Goal: Check status: Check status

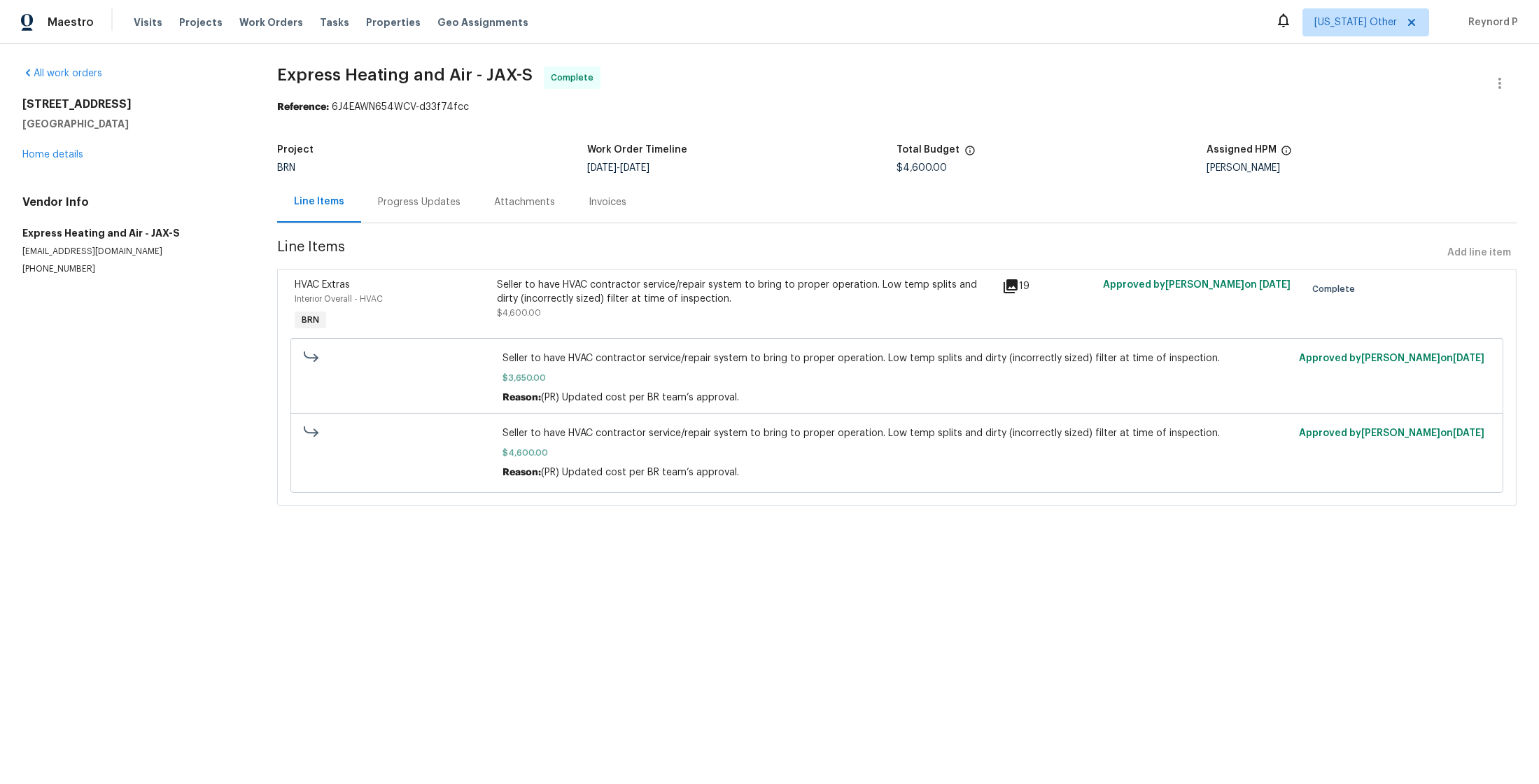
click at [608, 317] on div "Seller to have HVAC contractor service/repair system to bring to proper operati…" at bounding box center [745, 299] width 497 height 42
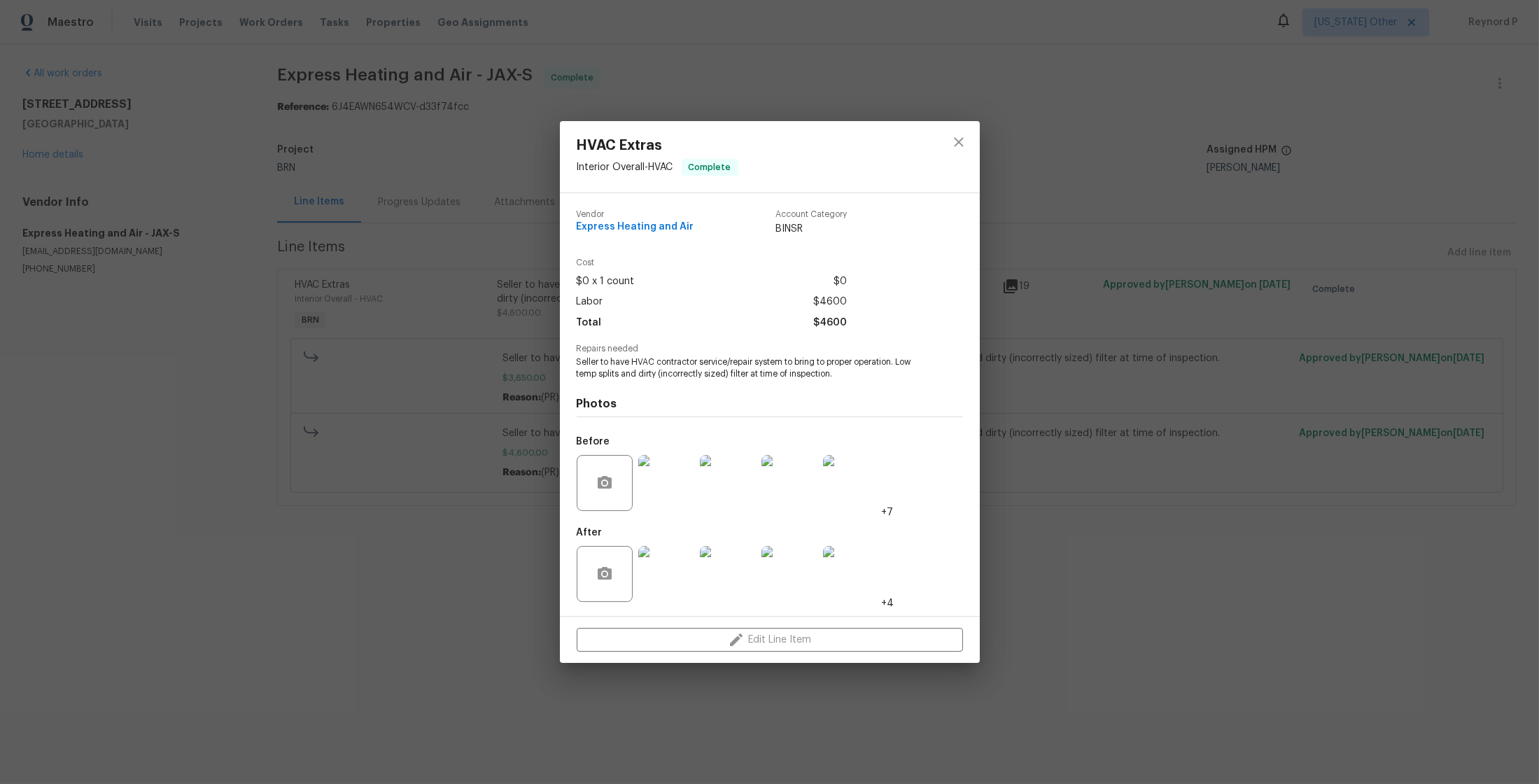
click at [481, 550] on div "HVAC Extras Interior Overall - HVAC Complete Vendor Express Heating and Air Acc…" at bounding box center [770, 392] width 1539 height 784
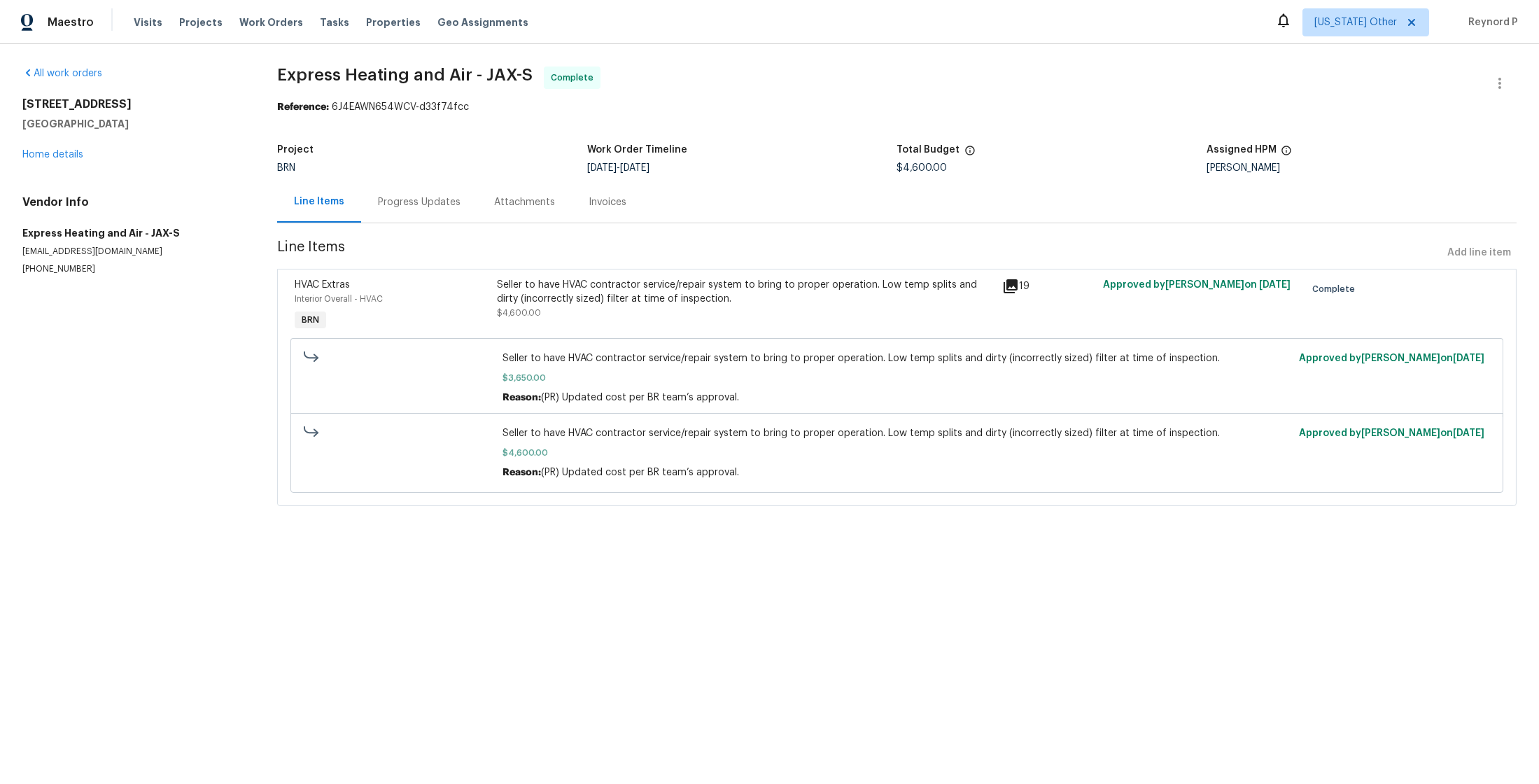
click at [423, 201] on div "Progress Updates" at bounding box center [419, 201] width 83 height 14
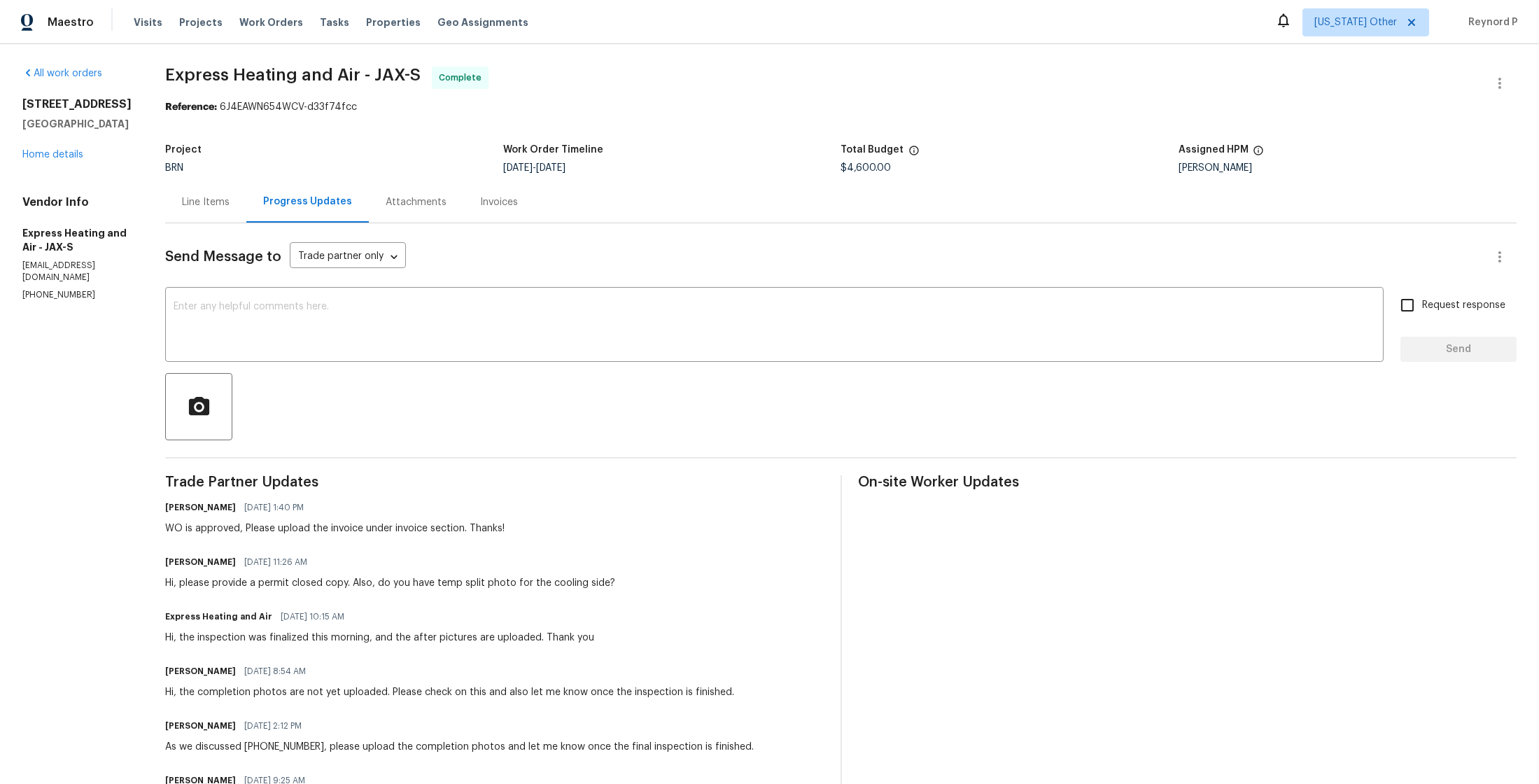
click at [218, 210] on div "Line Items" at bounding box center [206, 201] width 81 height 41
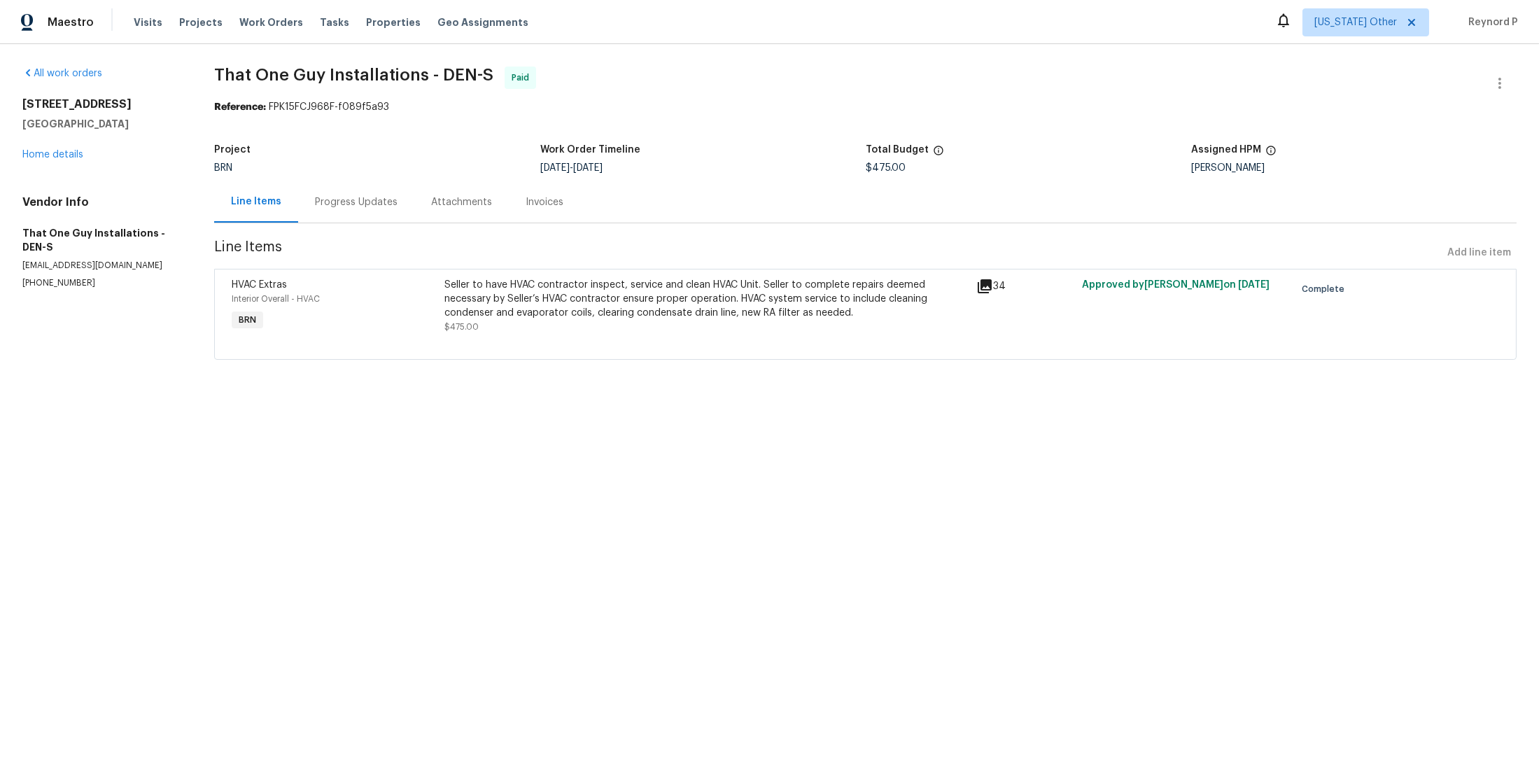
click at [635, 284] on div "Seller to have HVAC contractor inspect, service and clean HVAC Unit. Seller to …" at bounding box center [706, 299] width 523 height 42
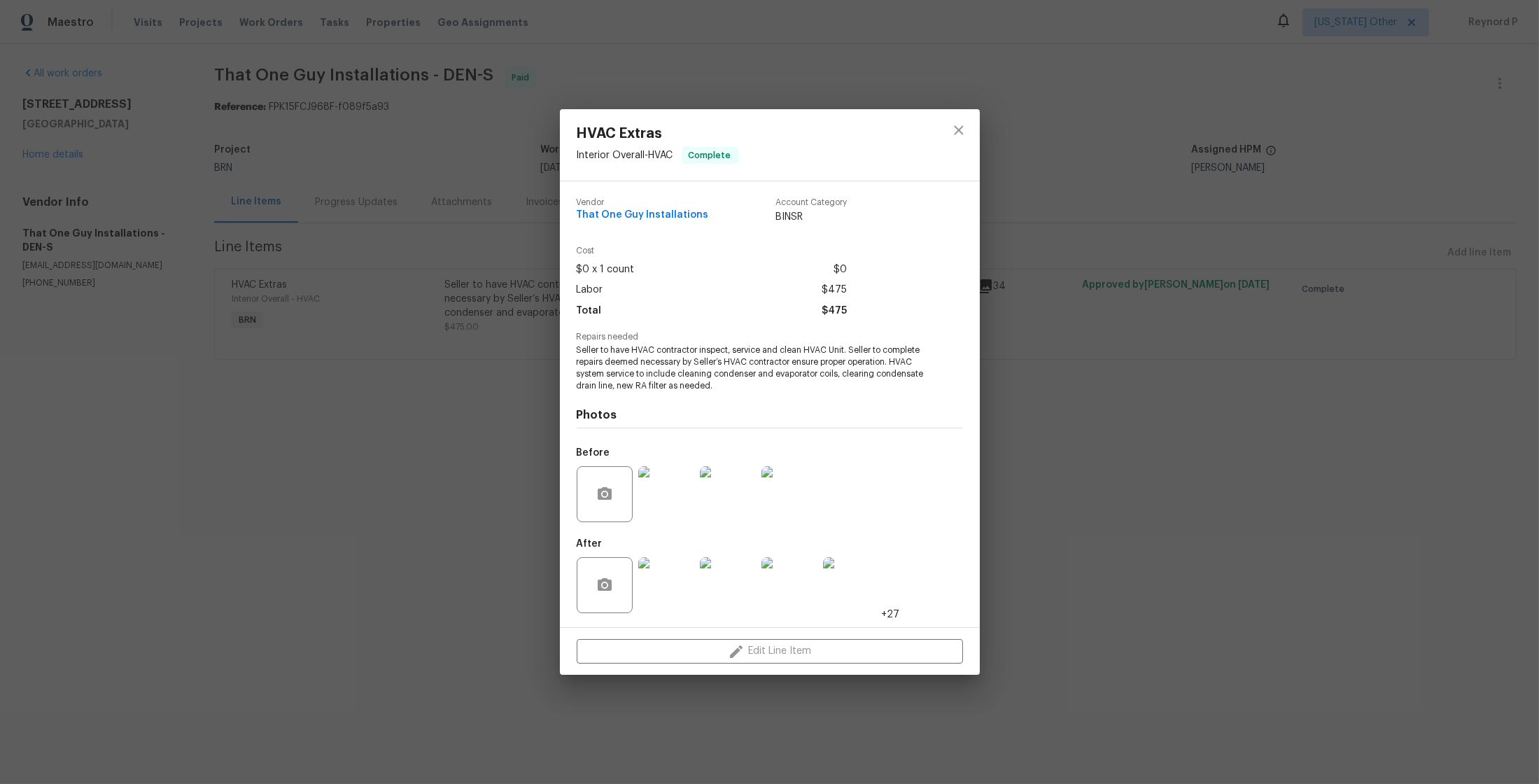
click at [451, 577] on div "HVAC Extras Interior Overall - HVAC Complete Vendor That One Guy Installations …" at bounding box center [770, 392] width 1539 height 784
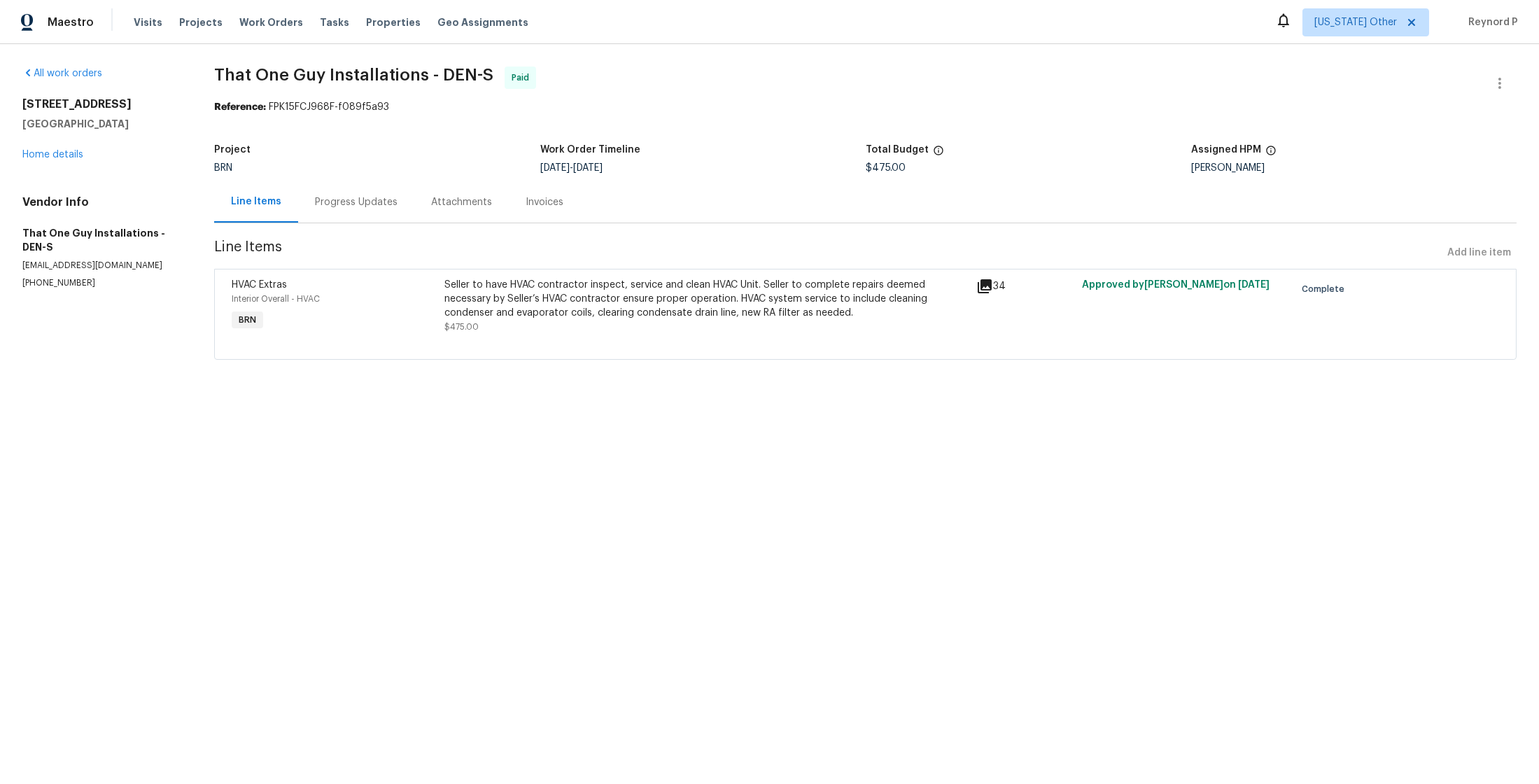
click at [361, 210] on div "Progress Updates" at bounding box center [357, 201] width 117 height 41
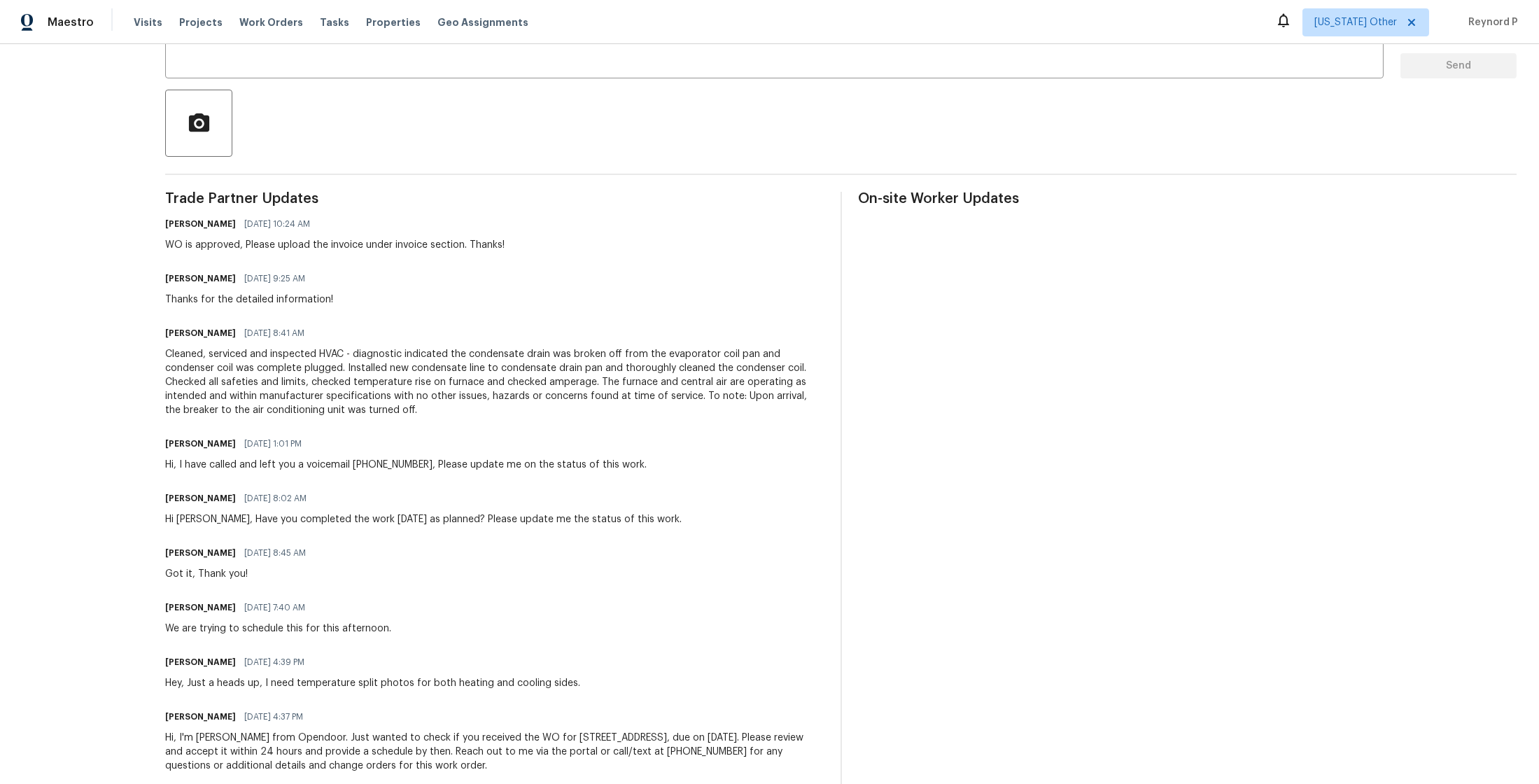
scroll to position [273, 0]
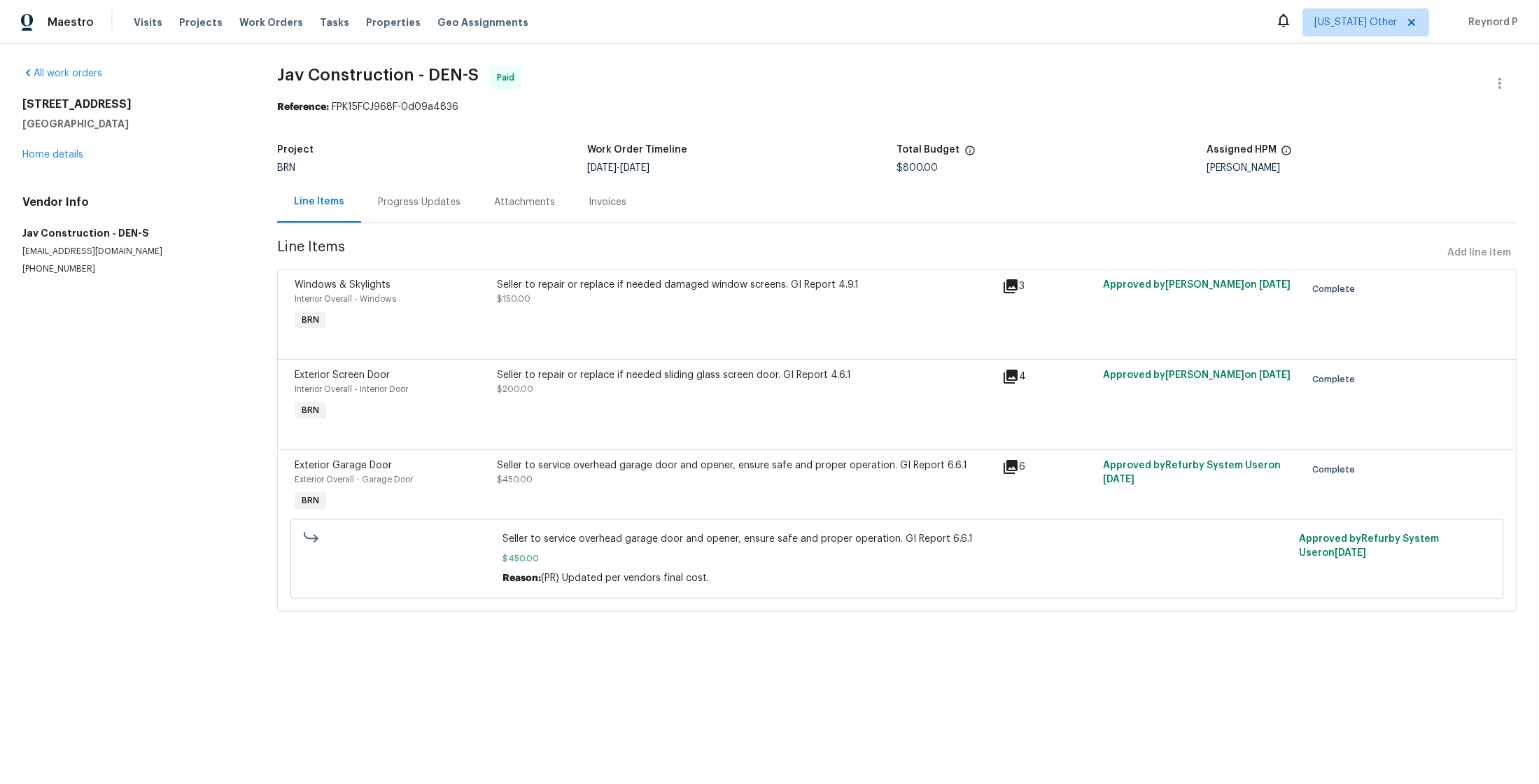
click at [570, 286] on div "Seller to repair or replace if needed damaged window screens. GI Report 4.9.1" at bounding box center [745, 284] width 497 height 14
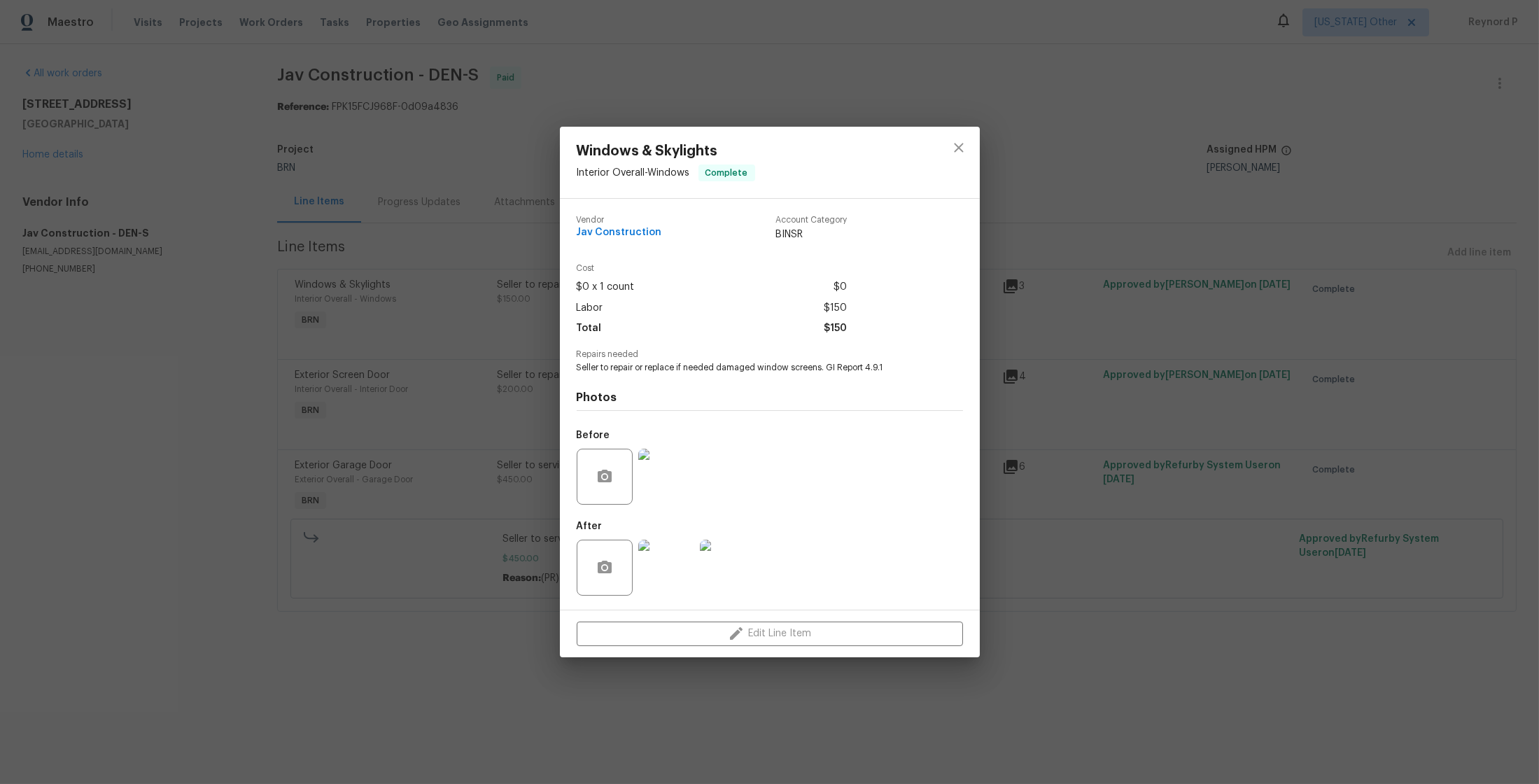
click at [414, 473] on div "Windows & Skylights Interior Overall - Windows Complete Vendor Jav Construction…" at bounding box center [770, 392] width 1539 height 784
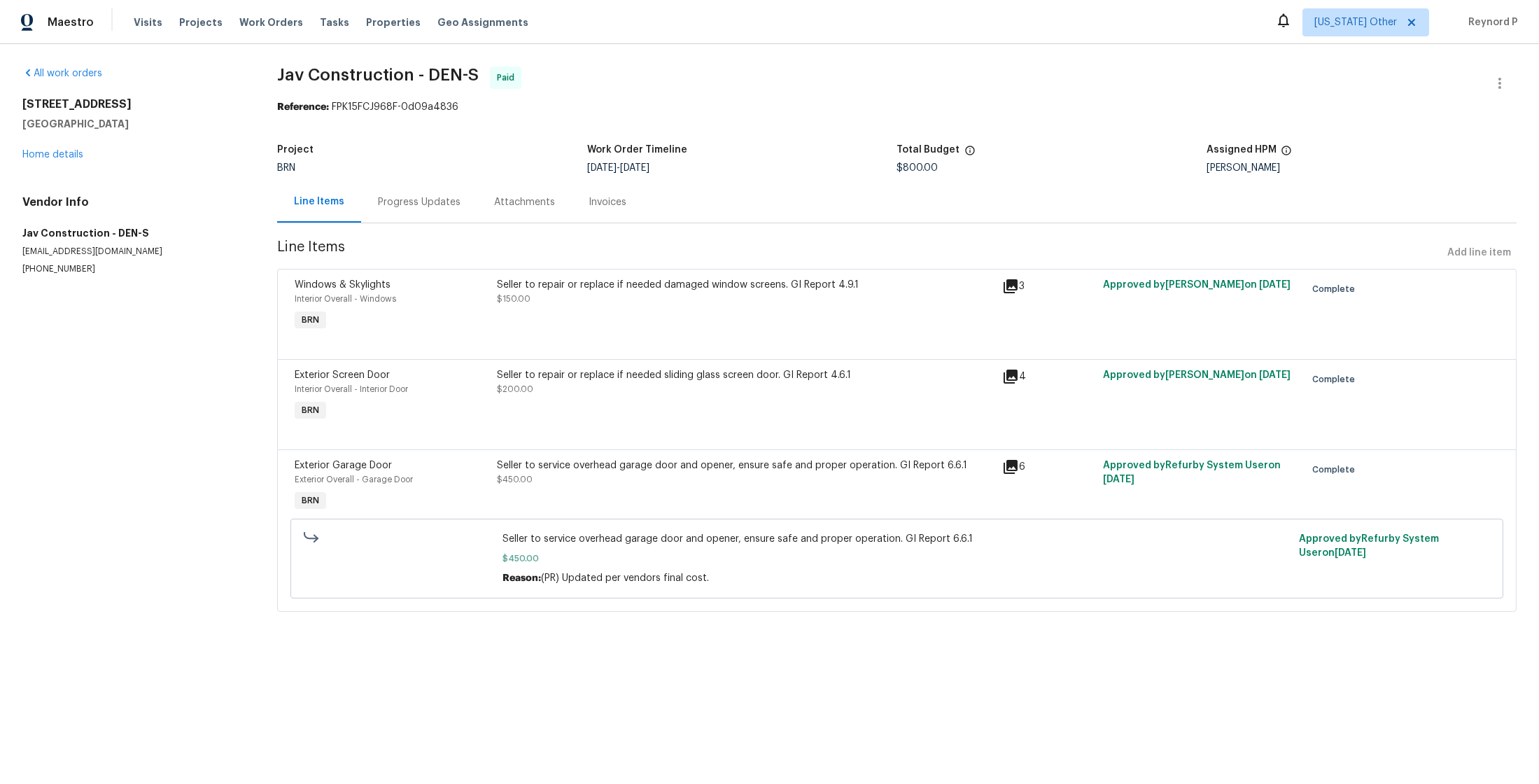
click at [572, 403] on div "Seller to repair or replace if needed sliding glass screen door. GI Report 4.6.…" at bounding box center [745, 396] width 506 height 65
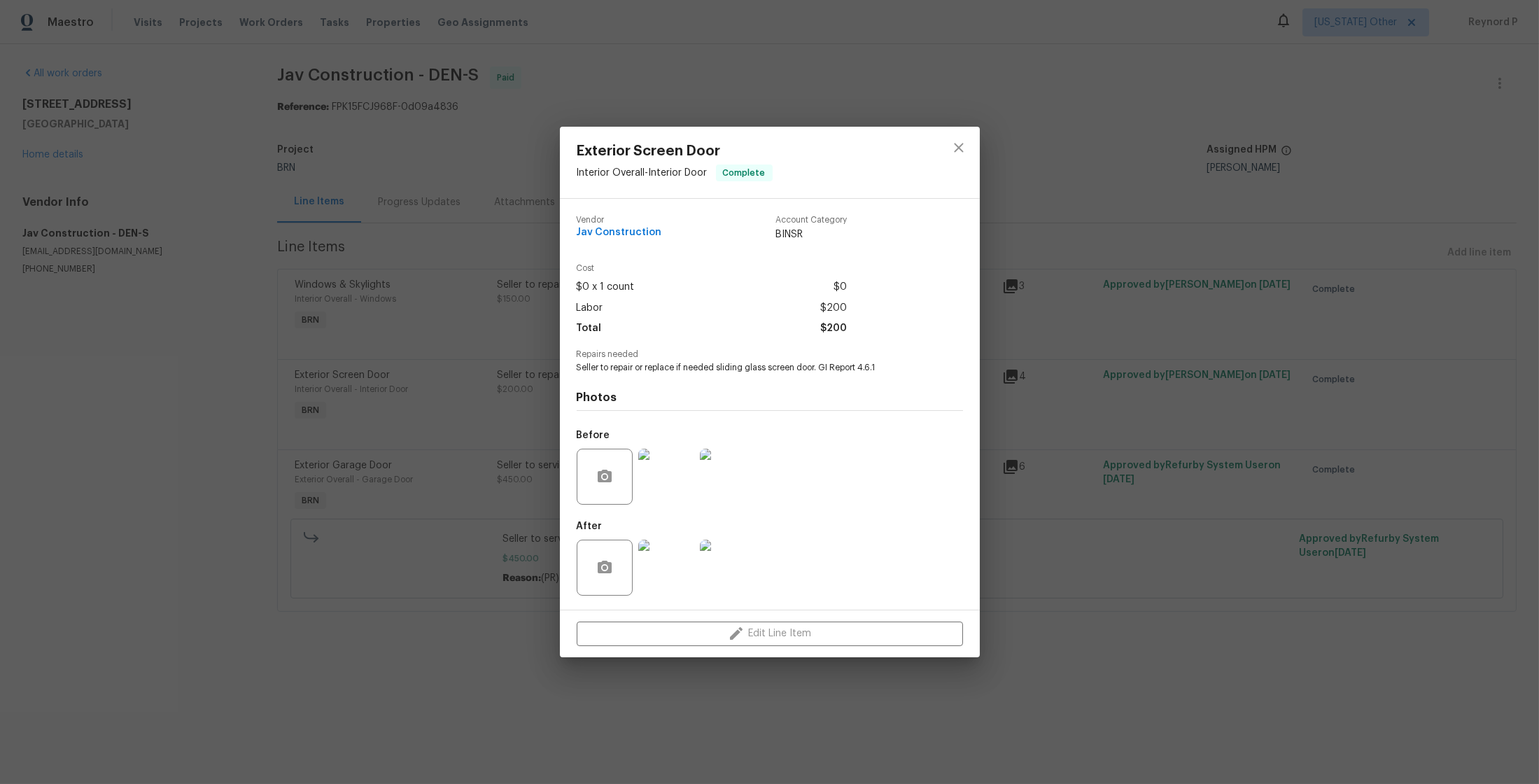
click at [416, 620] on div "Exterior Screen Door Interior Overall - Interior Door Complete Vendor Jav Const…" at bounding box center [770, 392] width 1539 height 784
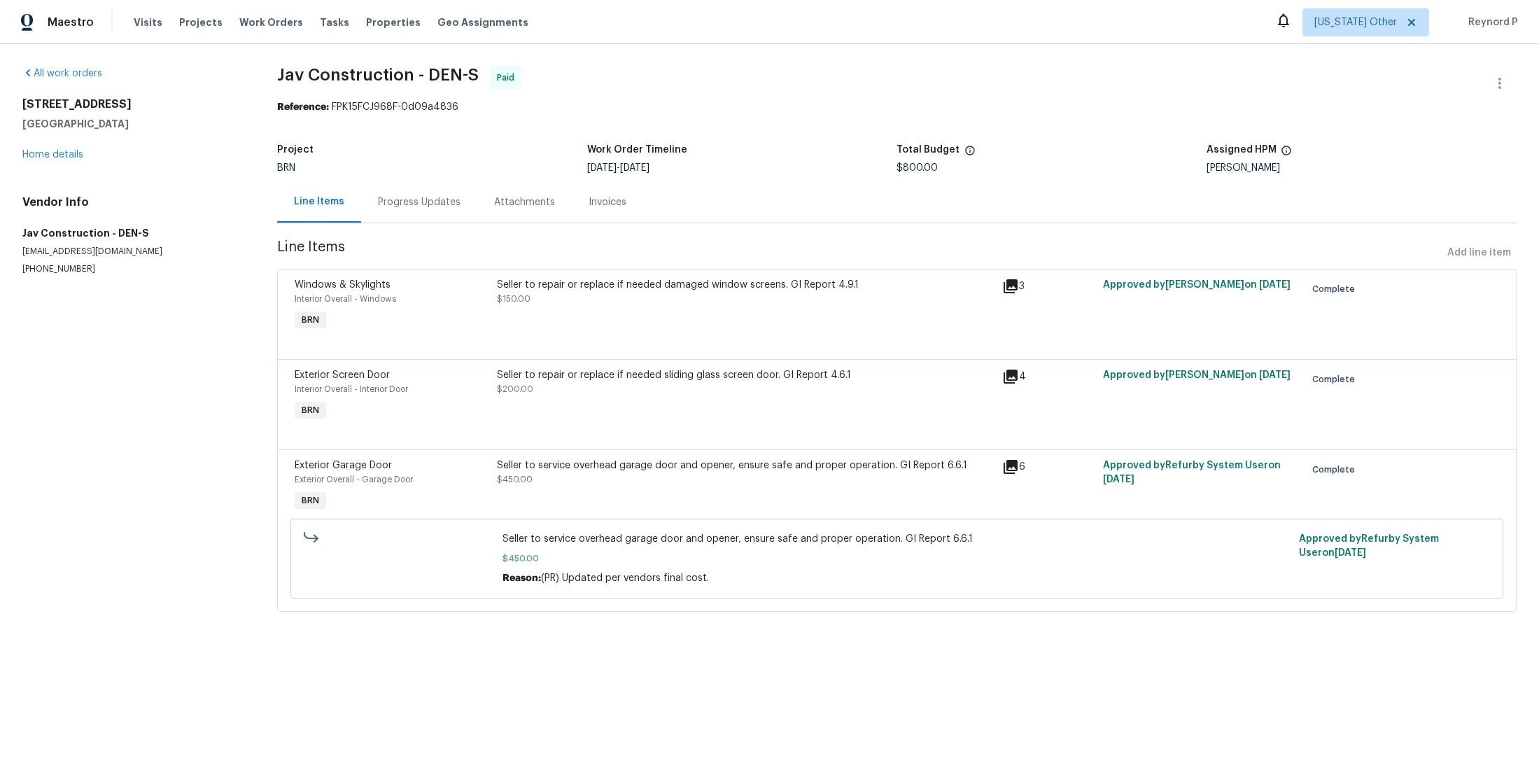
click at [599, 507] on div "Seller to service overhead garage door and opener, ensure safe and proper opera…" at bounding box center [745, 486] width 506 height 65
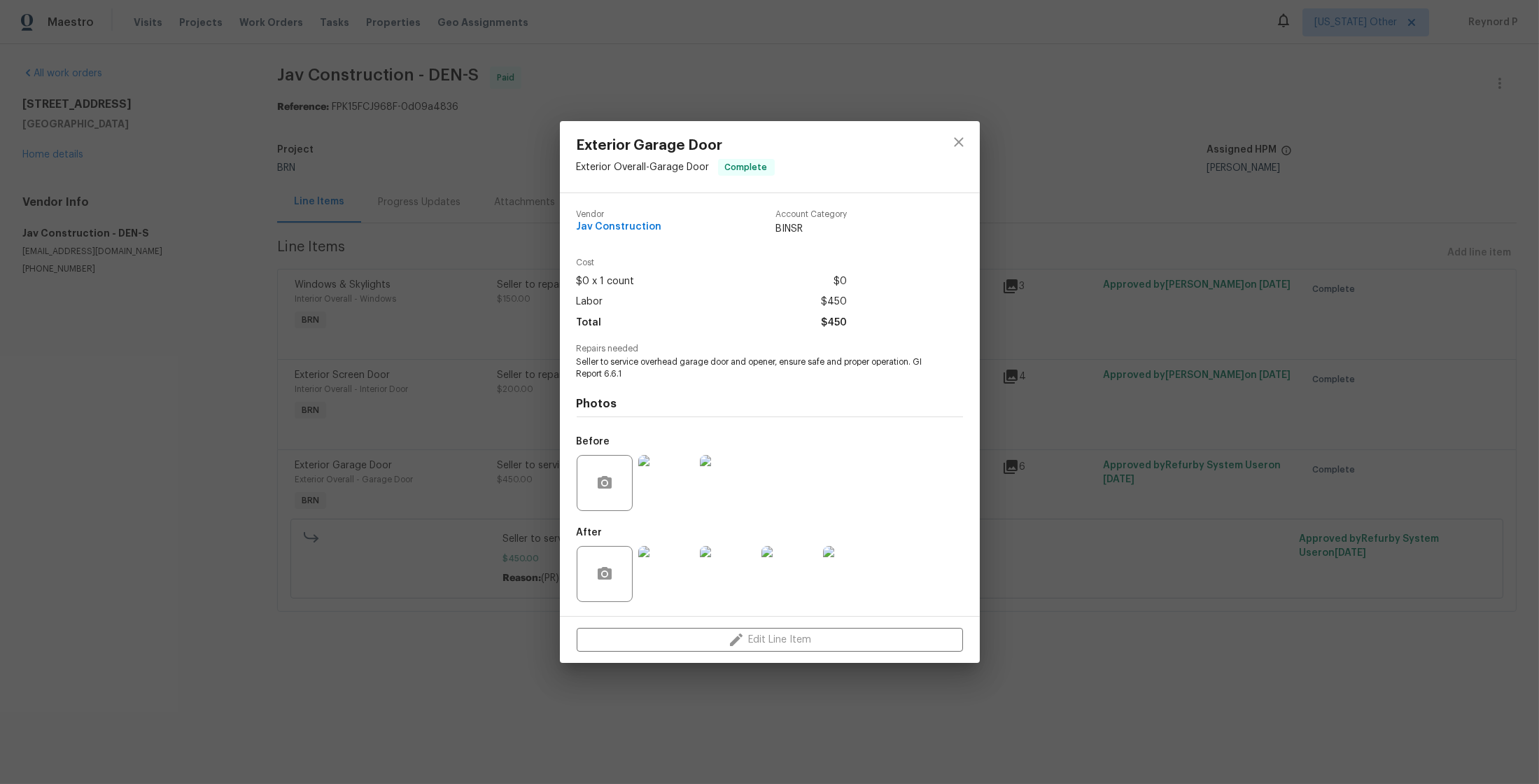
click at [392, 641] on div "Exterior Garage Door Exterior Overall - Garage Door Complete Vendor Jav Constru…" at bounding box center [770, 392] width 1539 height 784
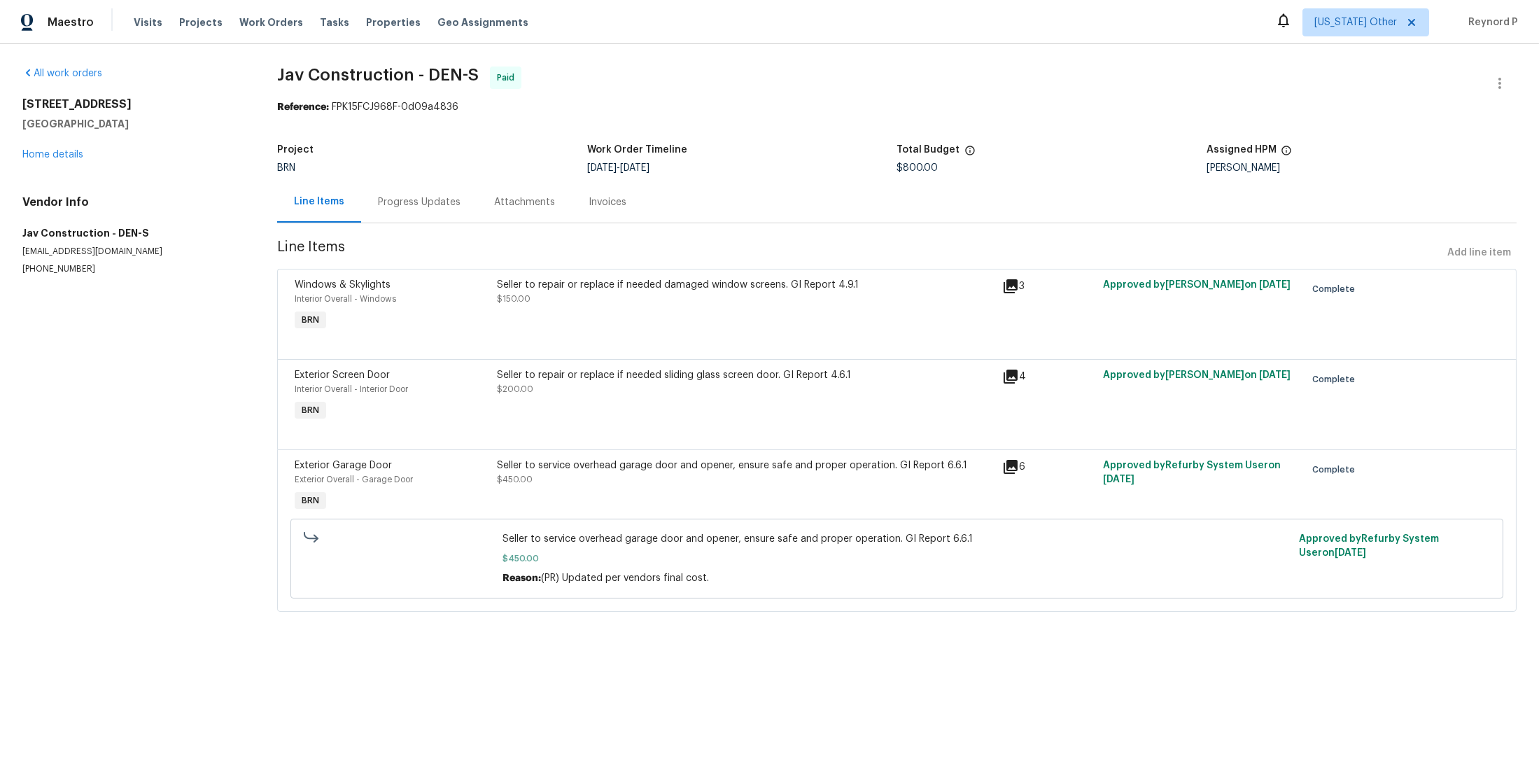
click at [410, 197] on div "Progress Updates" at bounding box center [419, 201] width 83 height 14
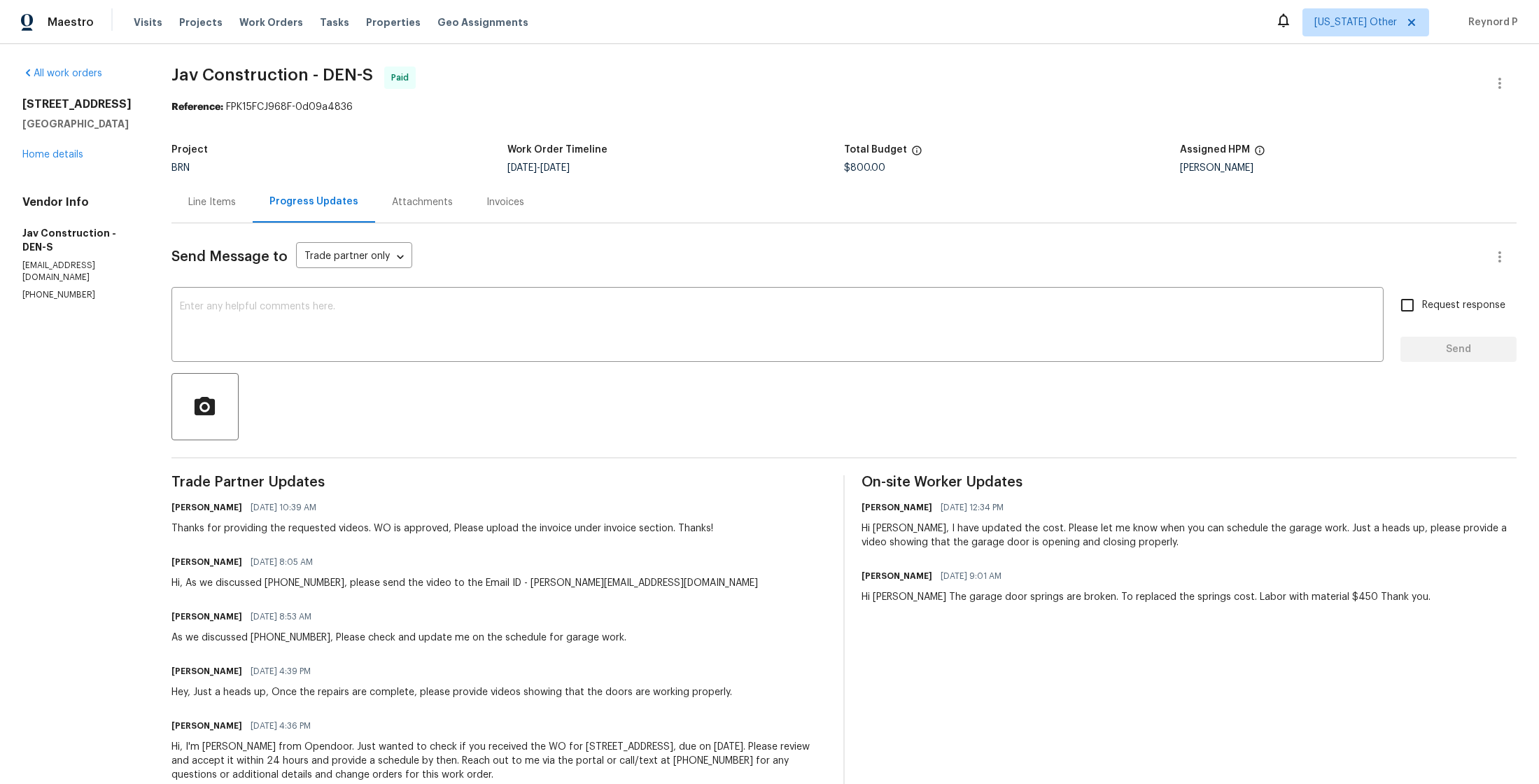
scroll to position [38, 0]
